Goal: Information Seeking & Learning: Learn about a topic

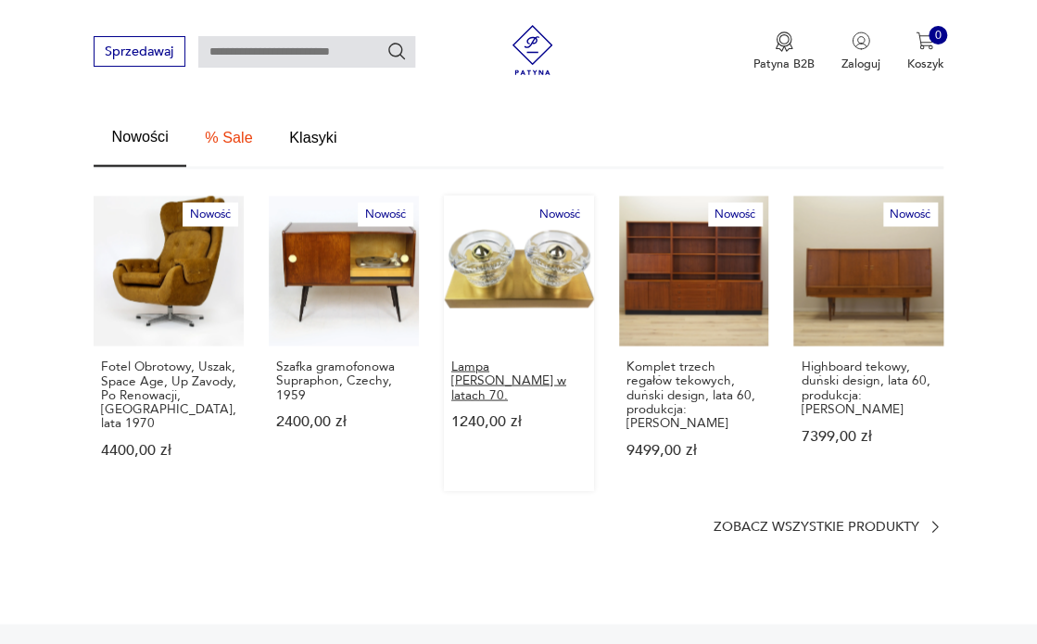
click at [484, 360] on p "Lampa [PERSON_NAME] w latach 70." at bounding box center [518, 380] width 135 height 43
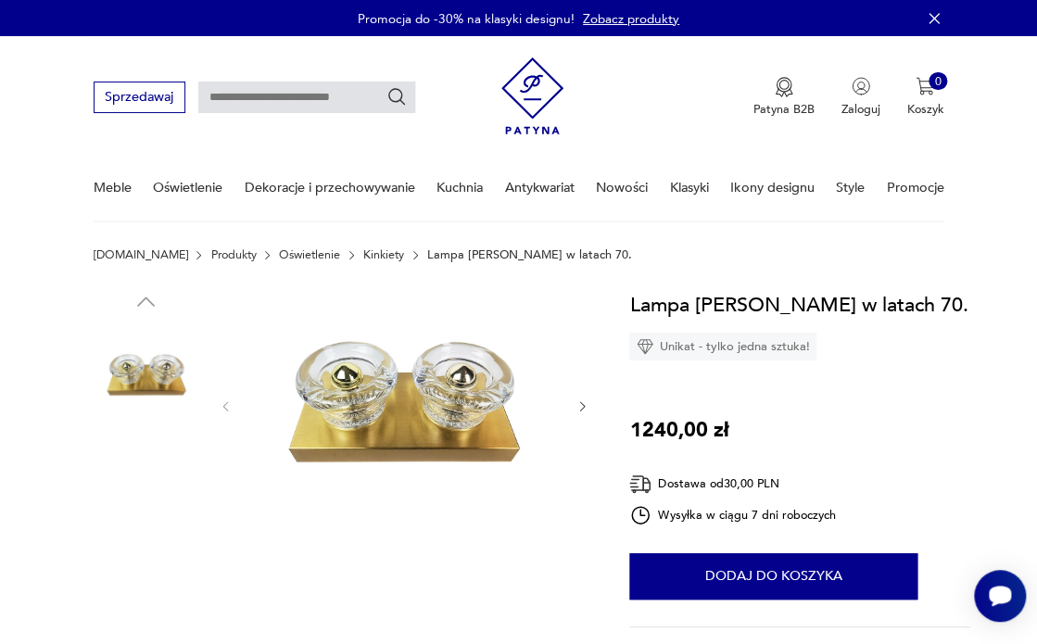
click at [151, 499] on img at bounding box center [147, 494] width 106 height 106
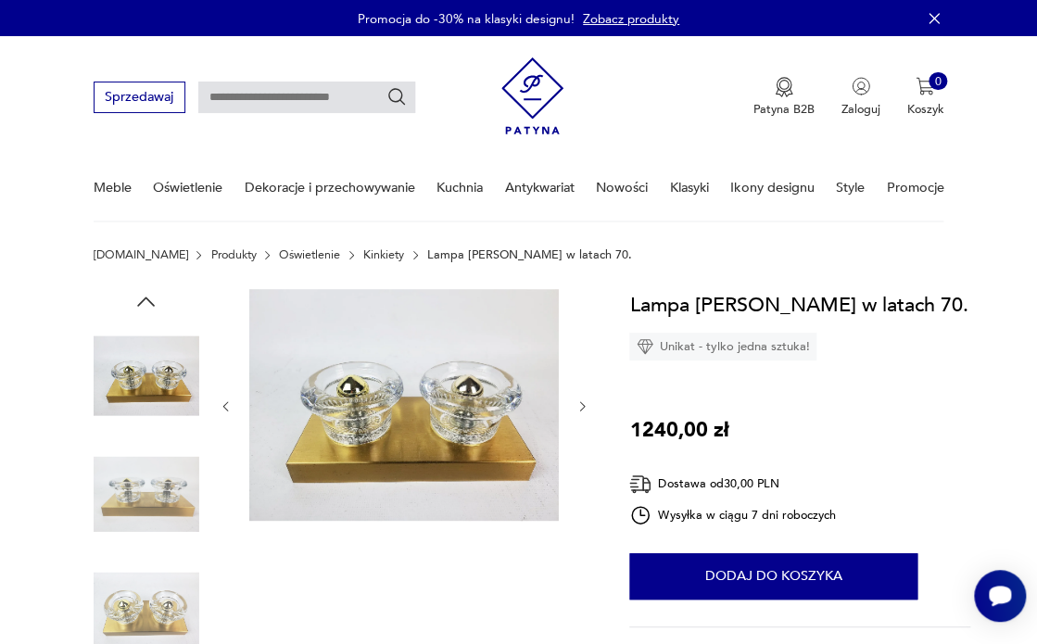
click at [155, 528] on img at bounding box center [147, 494] width 106 height 106
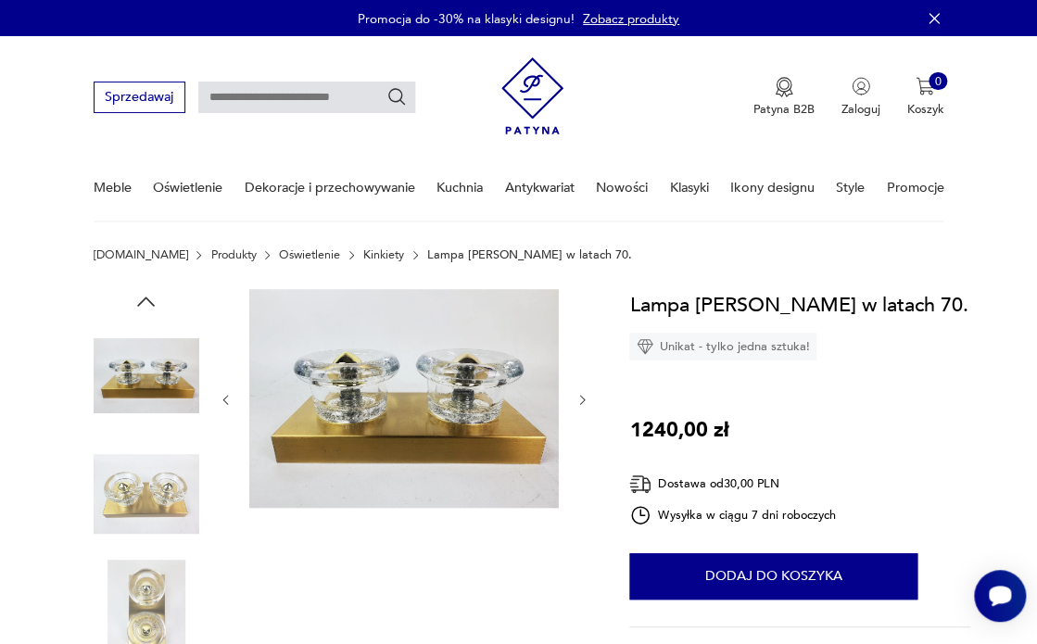
click at [152, 580] on img at bounding box center [147, 613] width 106 height 106
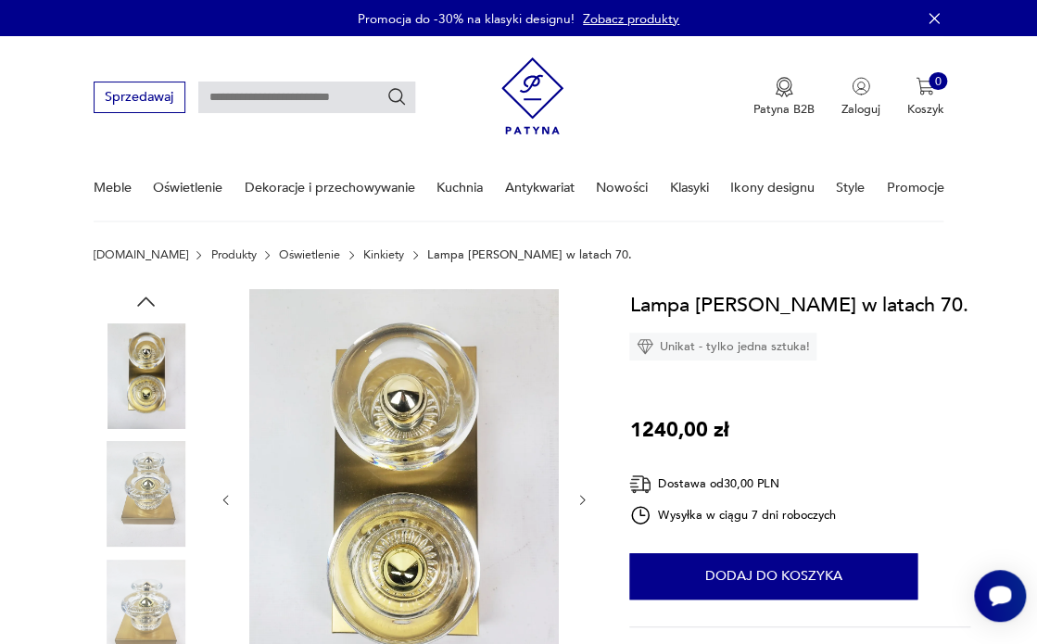
click at [163, 621] on img at bounding box center [147, 613] width 106 height 106
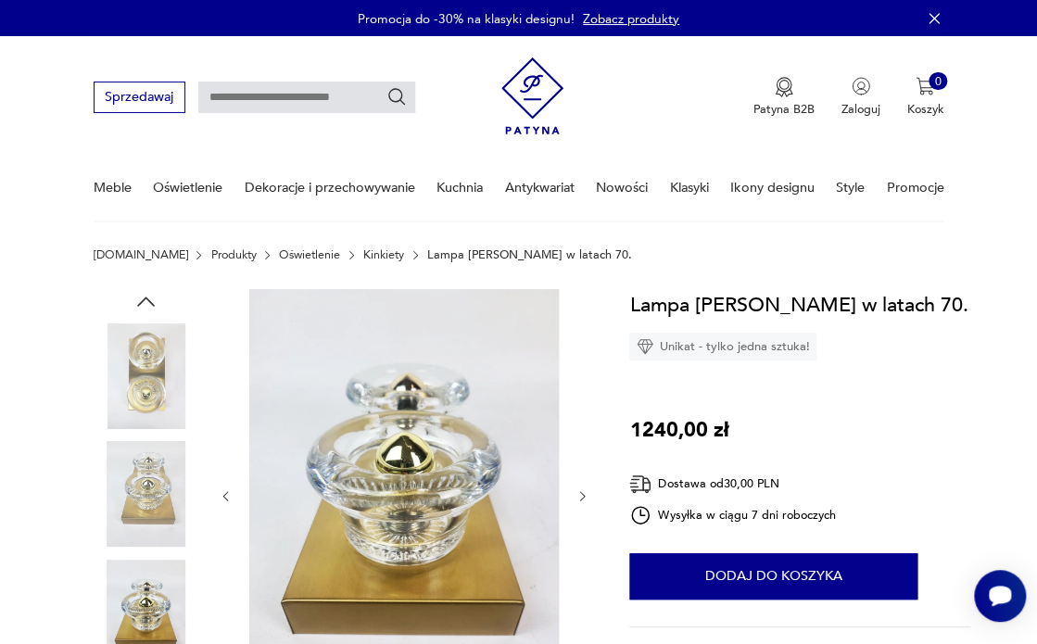
click at [444, 465] on img at bounding box center [403, 495] width 309 height 412
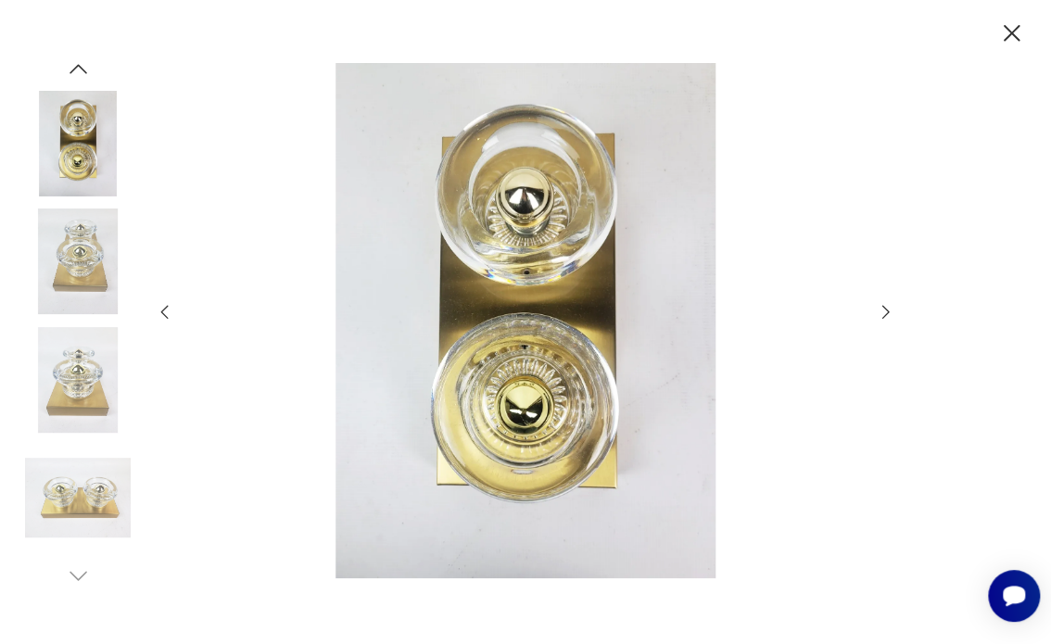
click at [890, 311] on icon "button" at bounding box center [885, 312] width 20 height 20
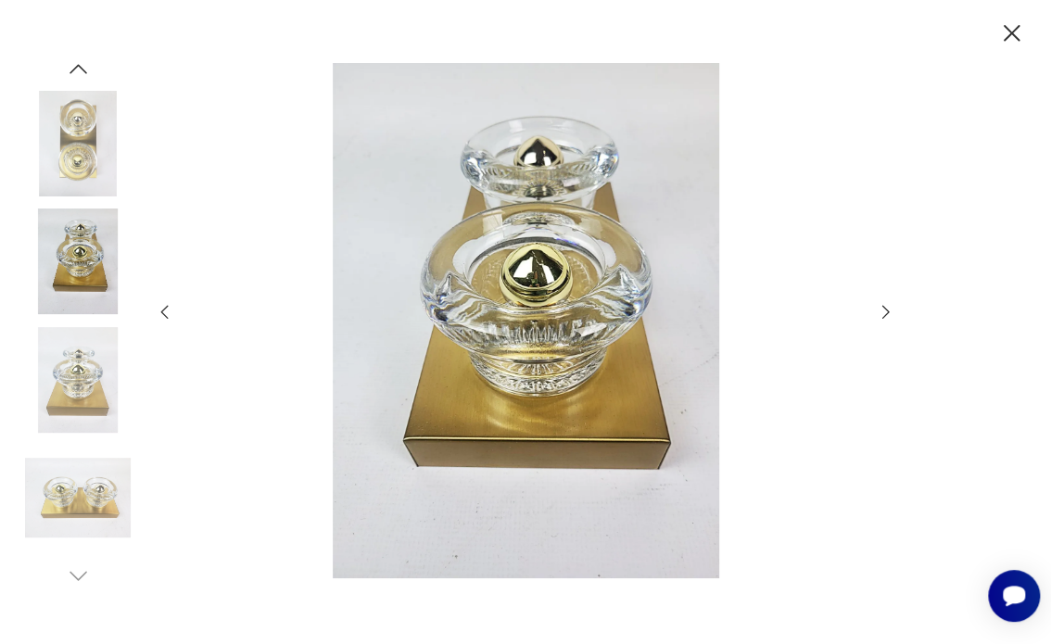
click at [890, 311] on icon "button" at bounding box center [885, 312] width 20 height 20
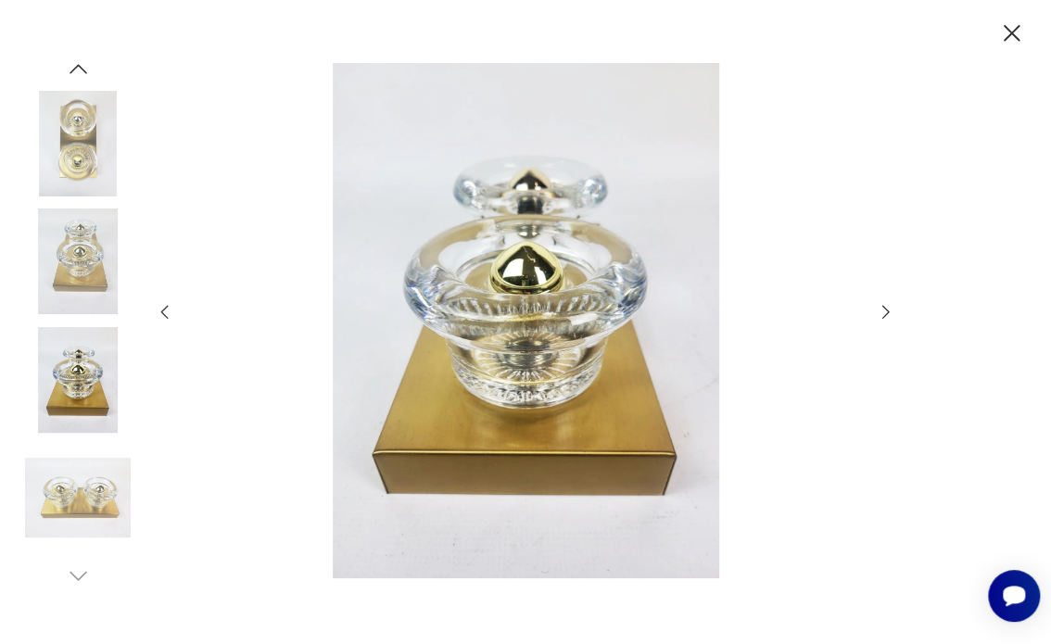
click at [889, 311] on icon "button" at bounding box center [885, 312] width 20 height 20
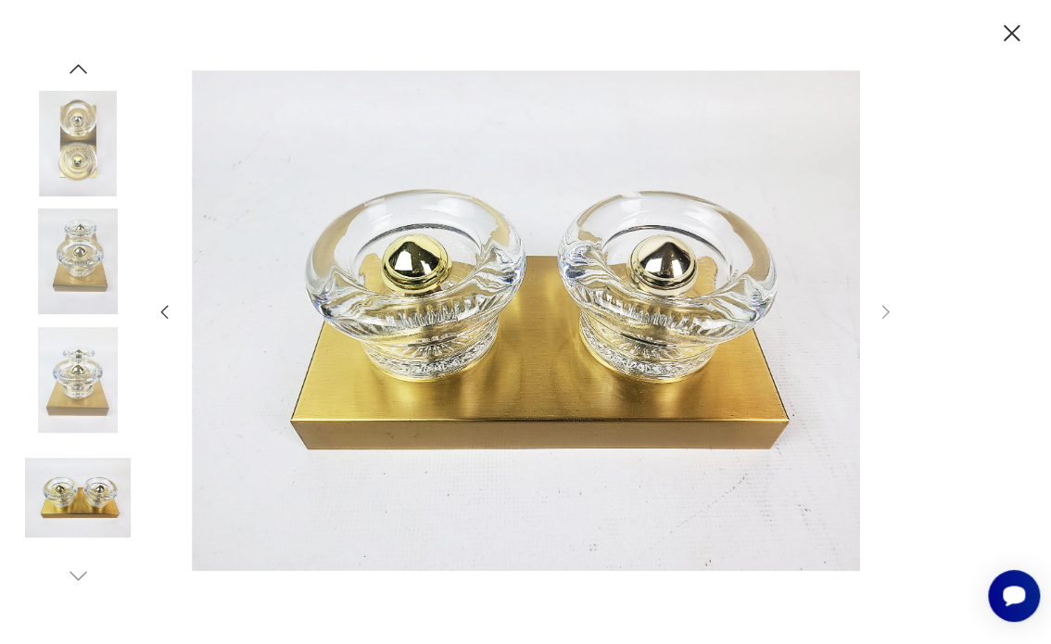
click at [1017, 32] on icon "button" at bounding box center [1012, 34] width 30 height 30
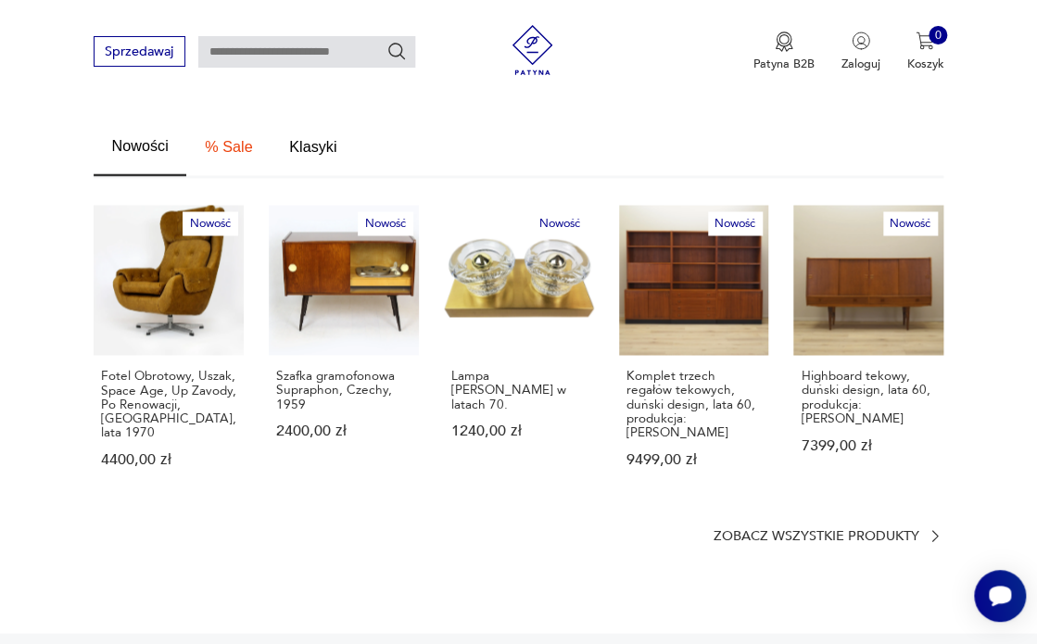
scroll to position [1184, 0]
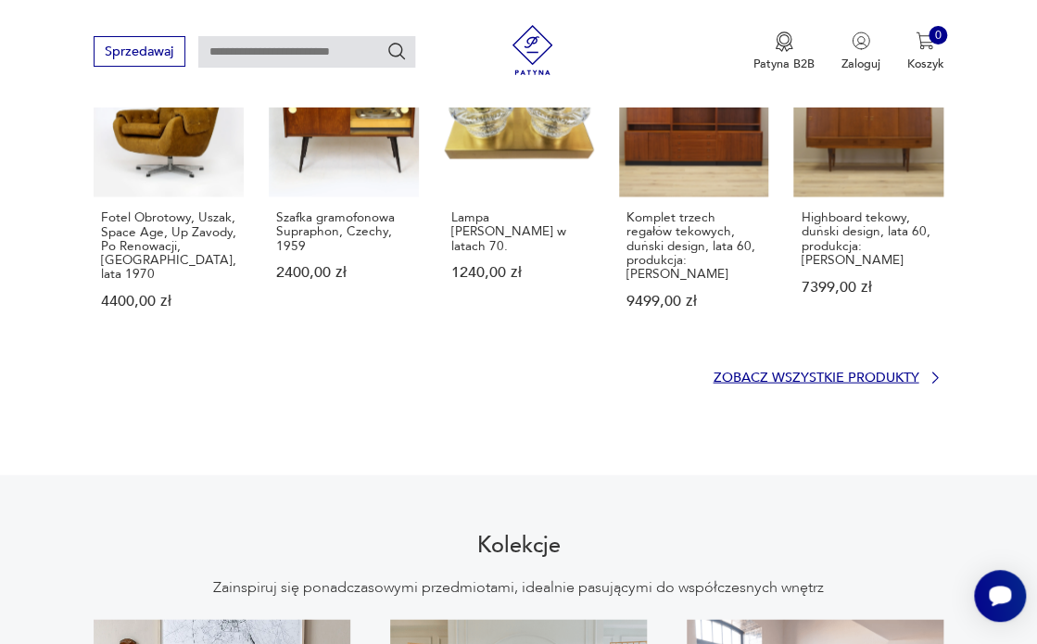
click at [876, 371] on p "Zobacz wszystkie produkty" at bounding box center [815, 376] width 206 height 11
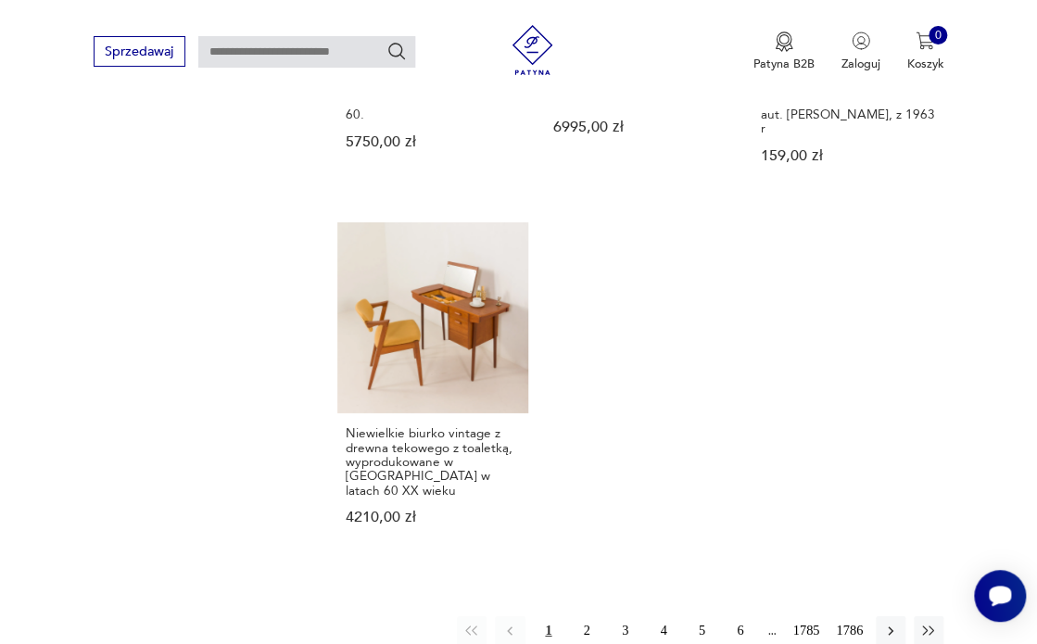
scroll to position [2071, 0]
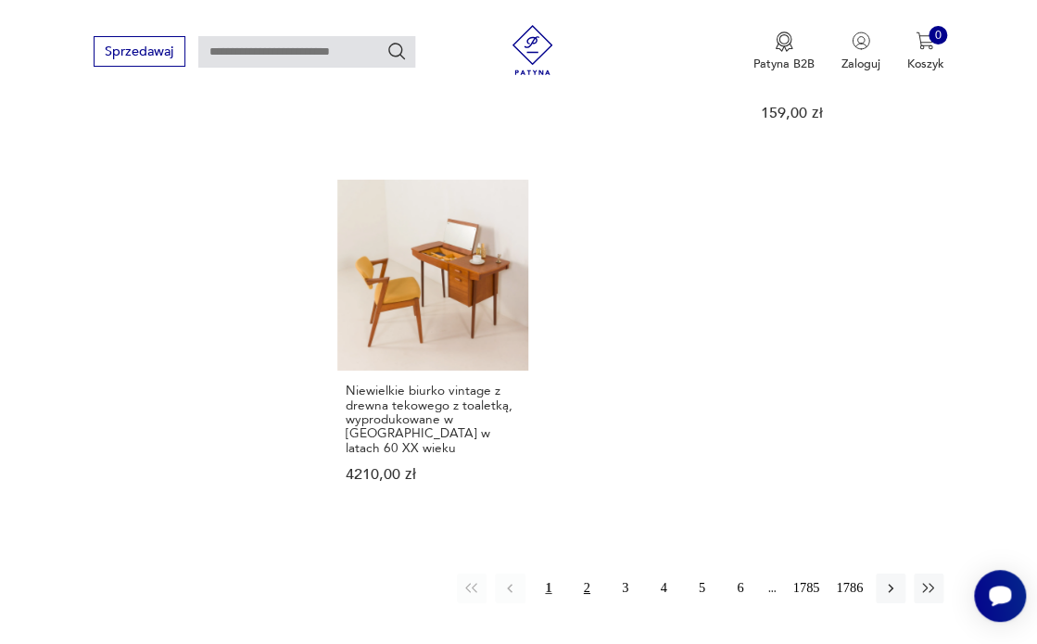
click at [585, 573] on button "2" at bounding box center [587, 588] width 30 height 30
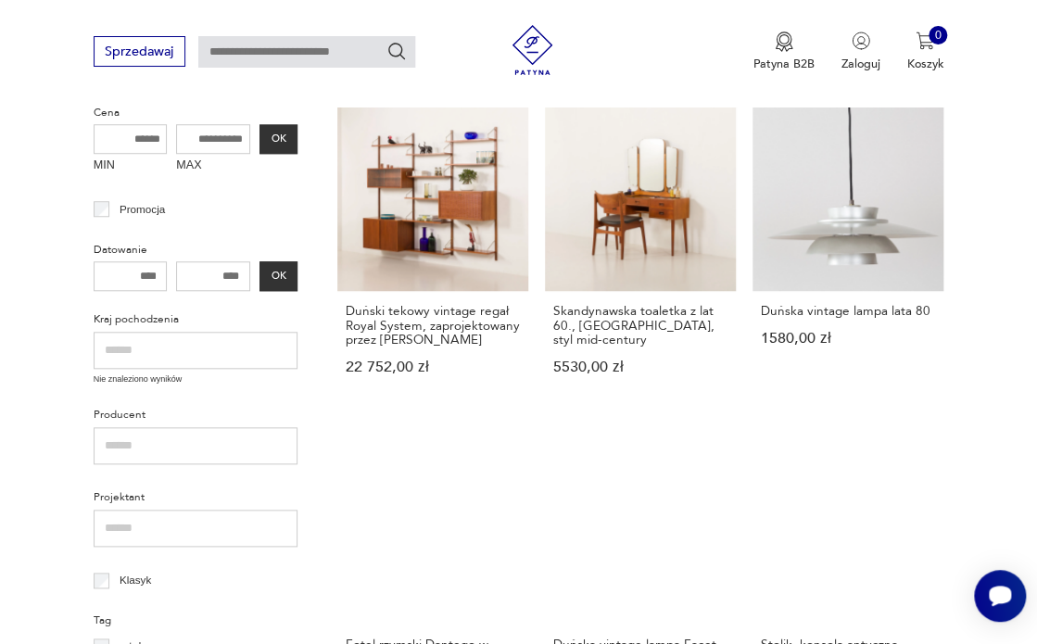
scroll to position [598, 0]
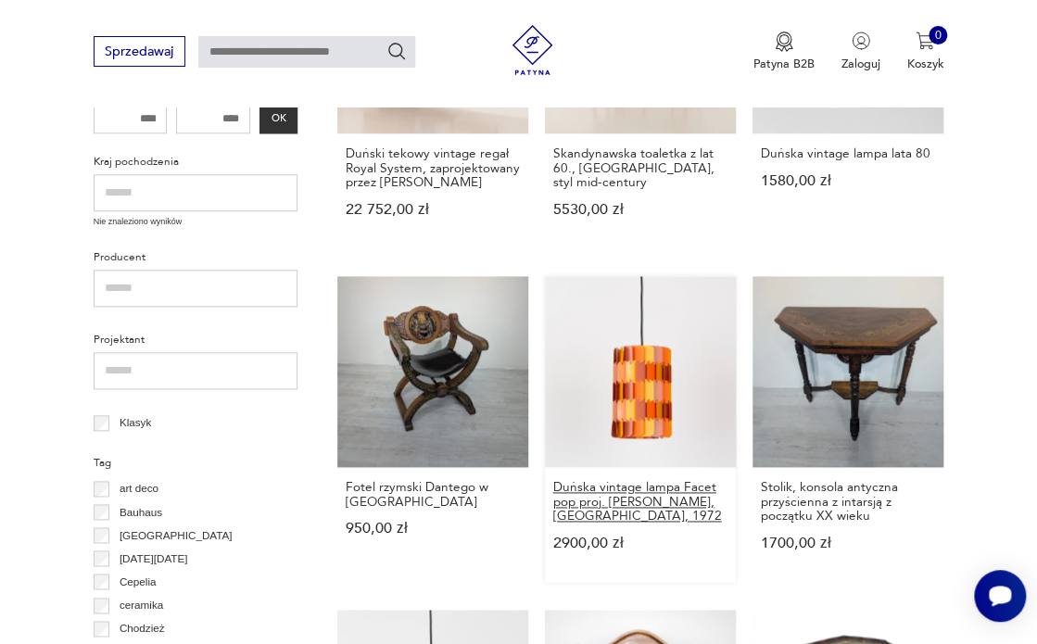
click at [641, 501] on h3 "Duńska vintage lampa Facet pop proj. [PERSON_NAME], [GEOGRAPHIC_DATA], 1972" at bounding box center [640, 501] width 176 height 43
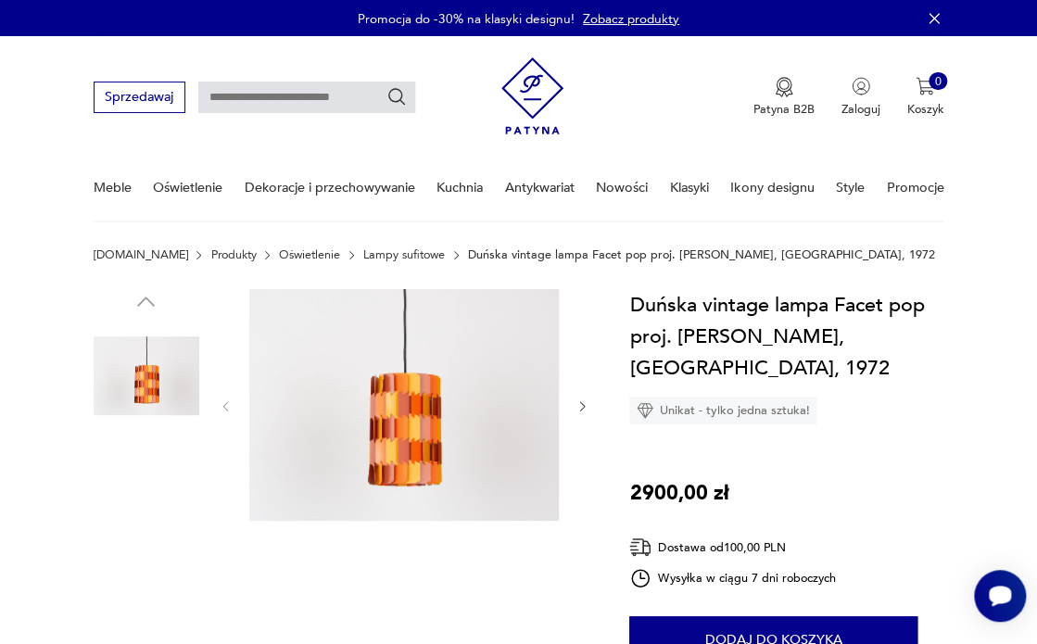
click at [398, 438] on img at bounding box center [403, 405] width 309 height 233
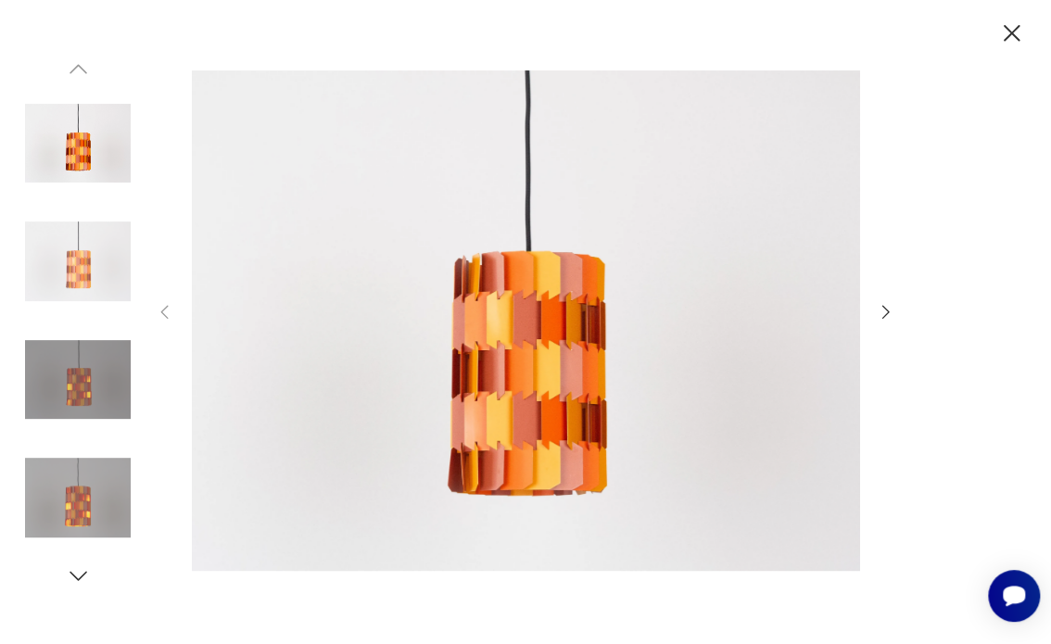
click at [890, 308] on icon "button" at bounding box center [885, 312] width 20 height 20
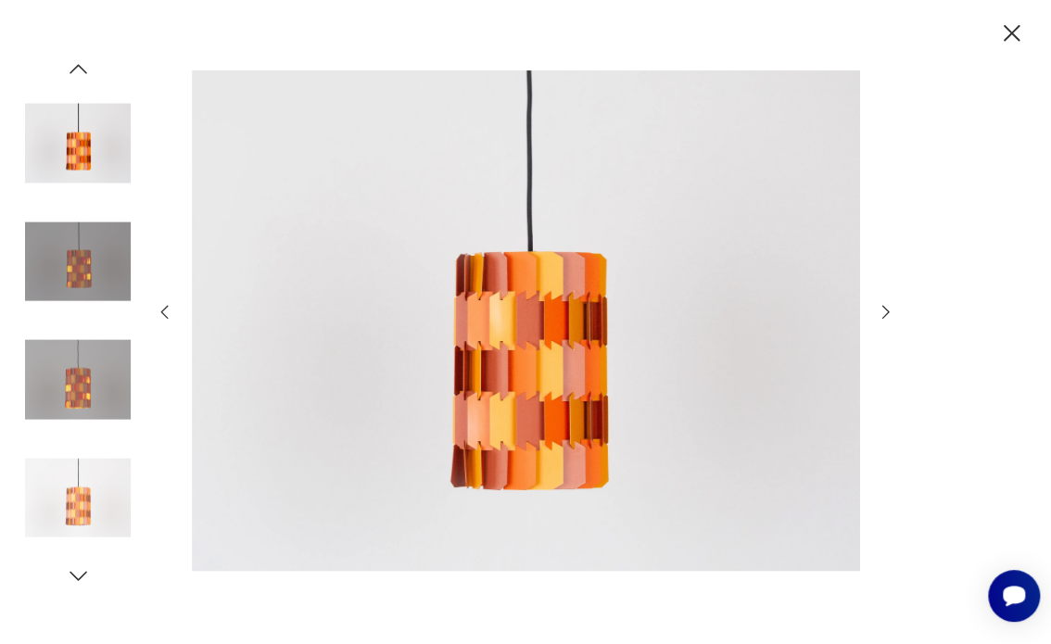
click at [77, 274] on img at bounding box center [78, 261] width 106 height 106
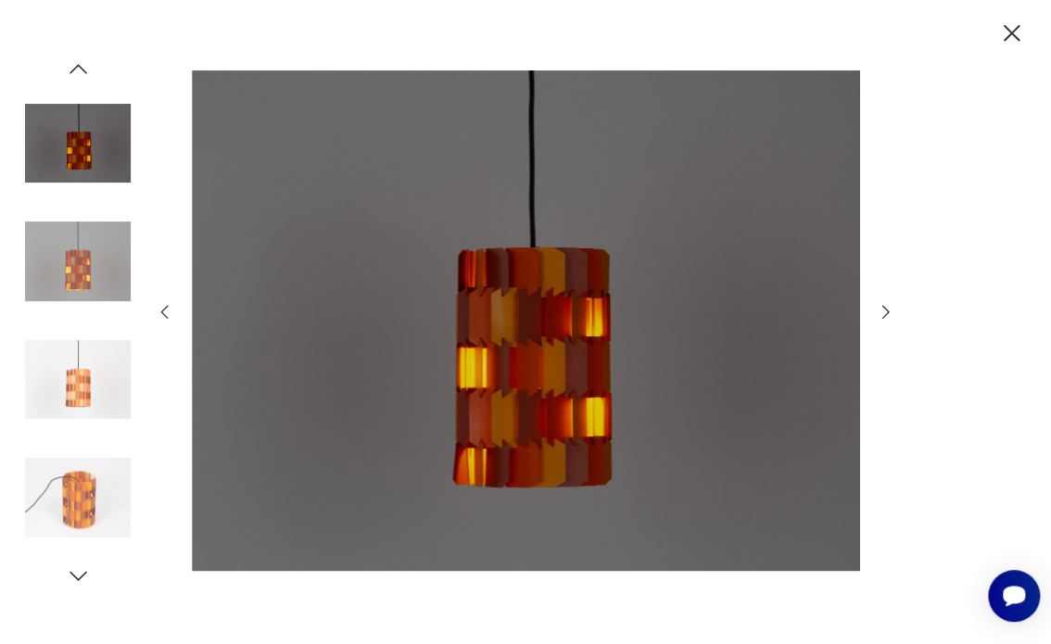
click at [881, 315] on icon "button" at bounding box center [885, 312] width 20 height 20
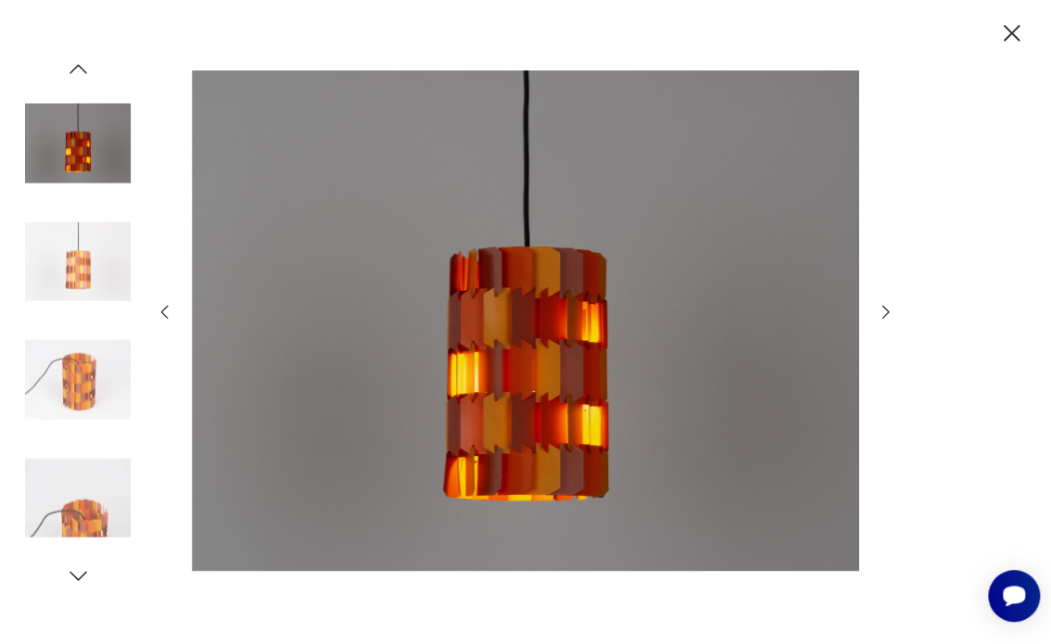
click at [881, 315] on icon "button" at bounding box center [885, 312] width 20 height 20
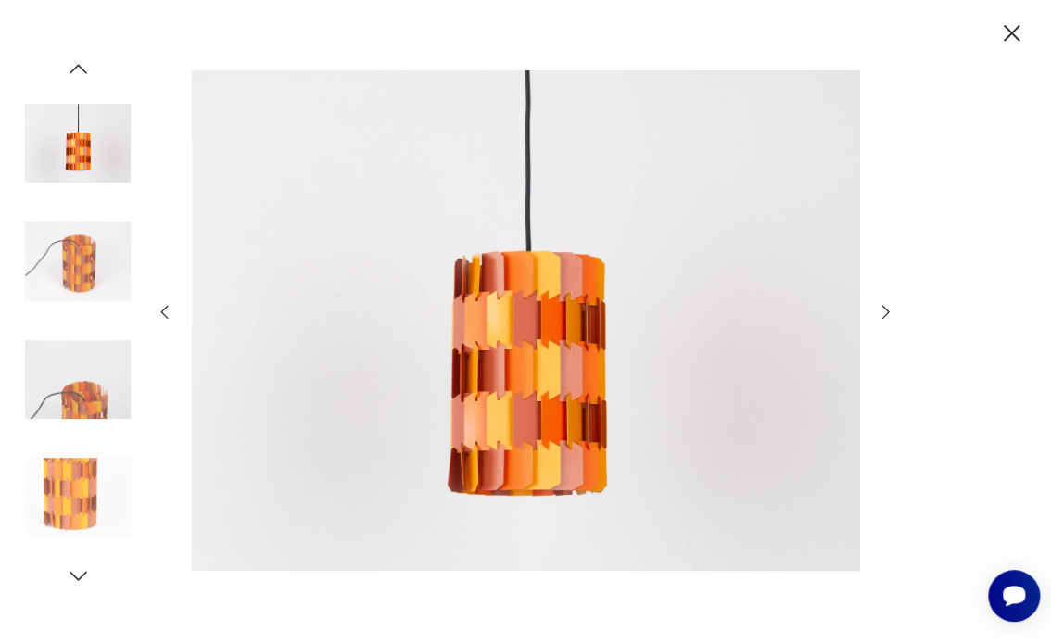
click at [881, 315] on icon "button" at bounding box center [885, 312] width 20 height 20
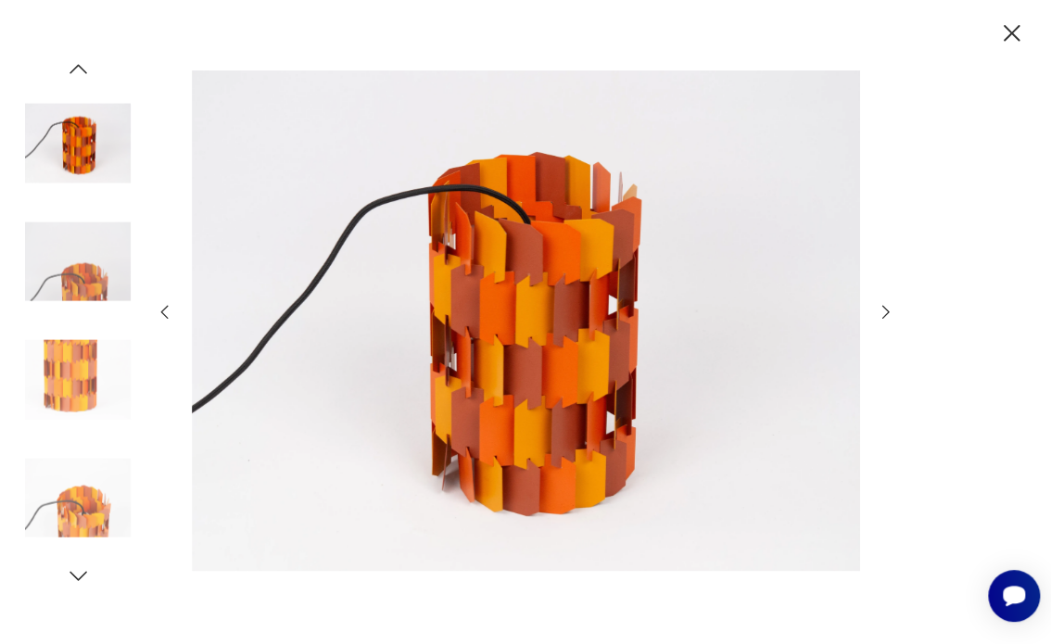
click at [1014, 34] on icon "button" at bounding box center [1012, 34] width 30 height 30
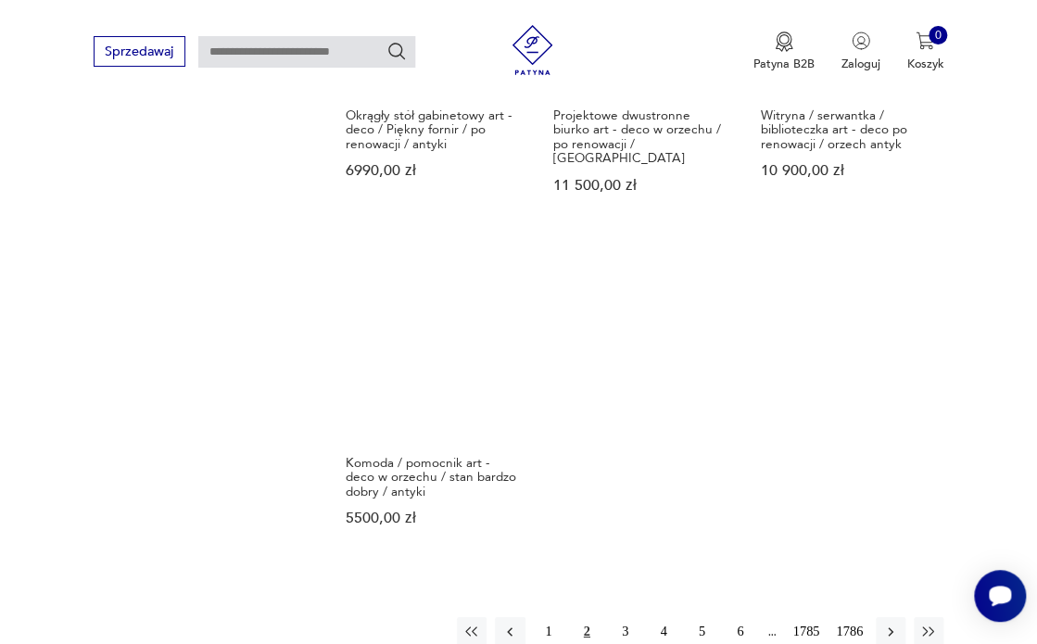
scroll to position [2073, 0]
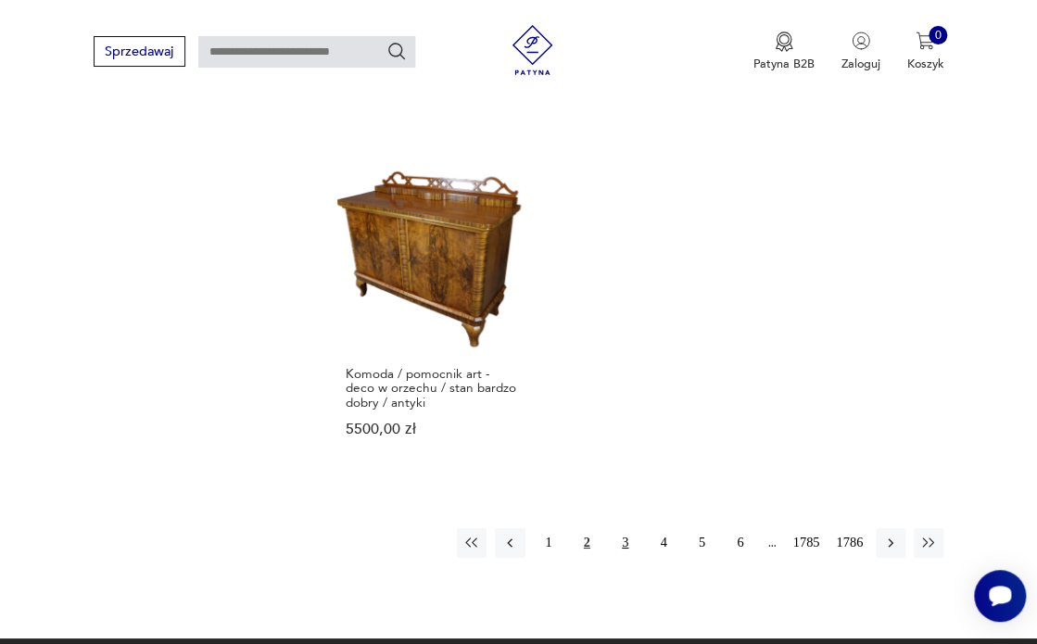
click at [626, 528] on button "3" at bounding box center [625, 543] width 30 height 30
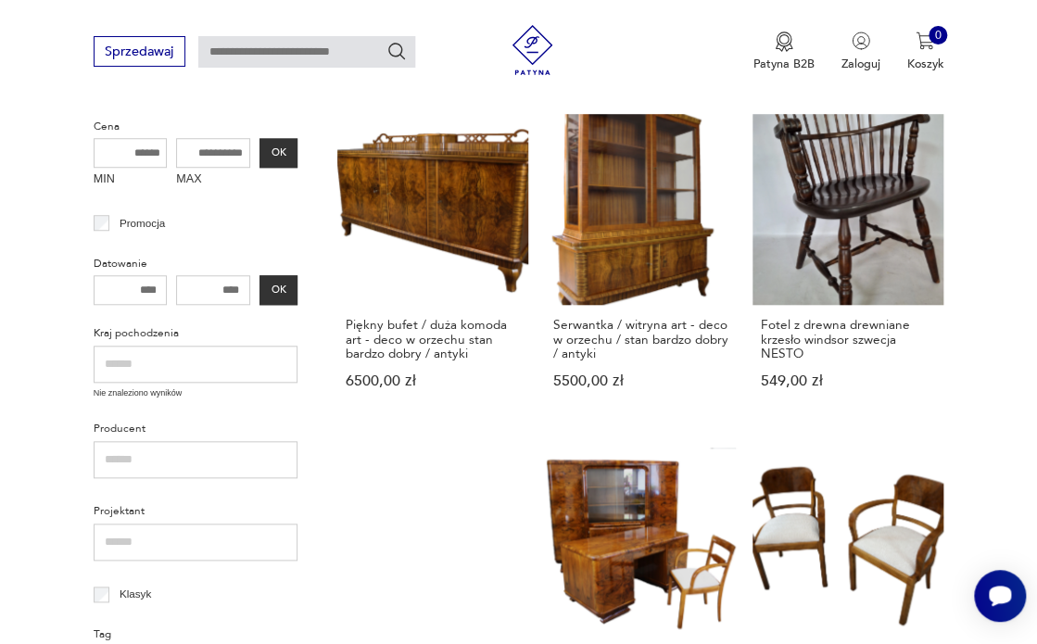
scroll to position [767, 0]
